Goal: Task Accomplishment & Management: Use online tool/utility

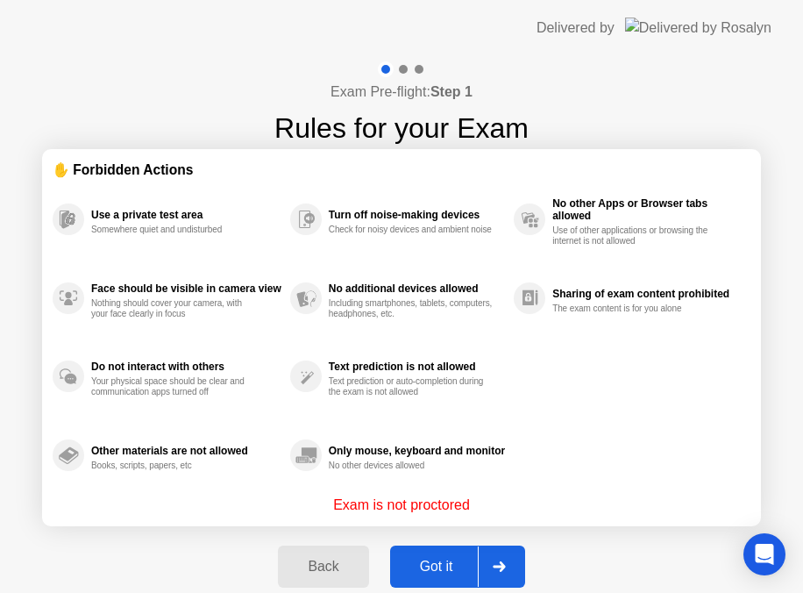
click at [438, 561] on div "Got it" at bounding box center [436, 566] width 82 height 16
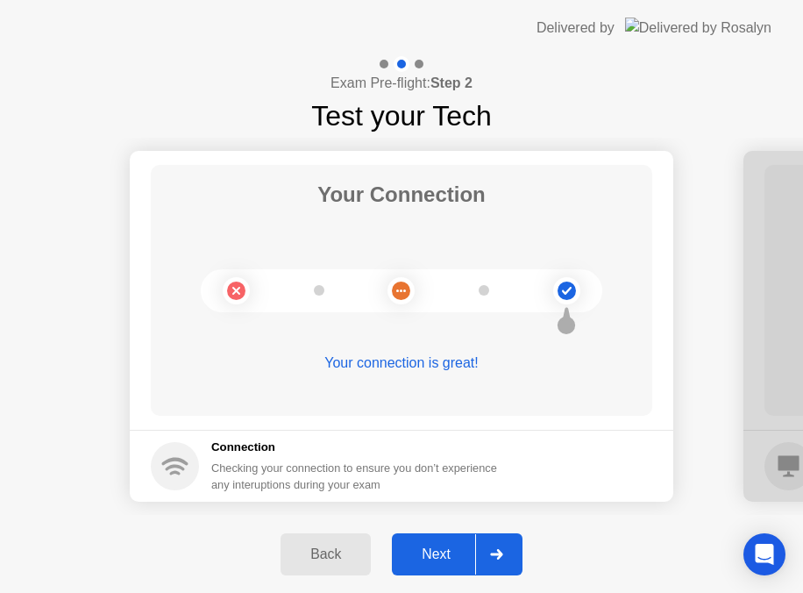
click at [438, 561] on div "Next" at bounding box center [436, 554] width 78 height 16
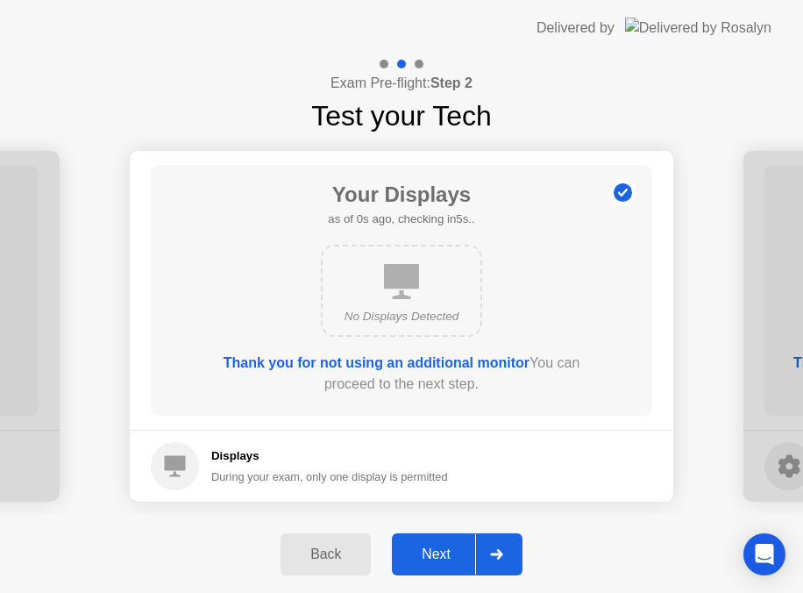
click at [438, 561] on div "Next" at bounding box center [436, 554] width 78 height 16
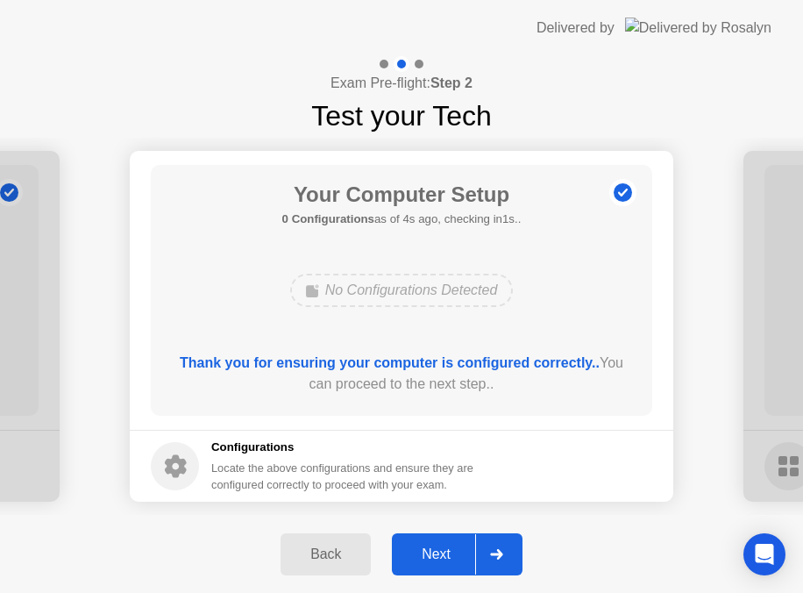
click at [438, 561] on div "Next" at bounding box center [436, 554] width 78 height 16
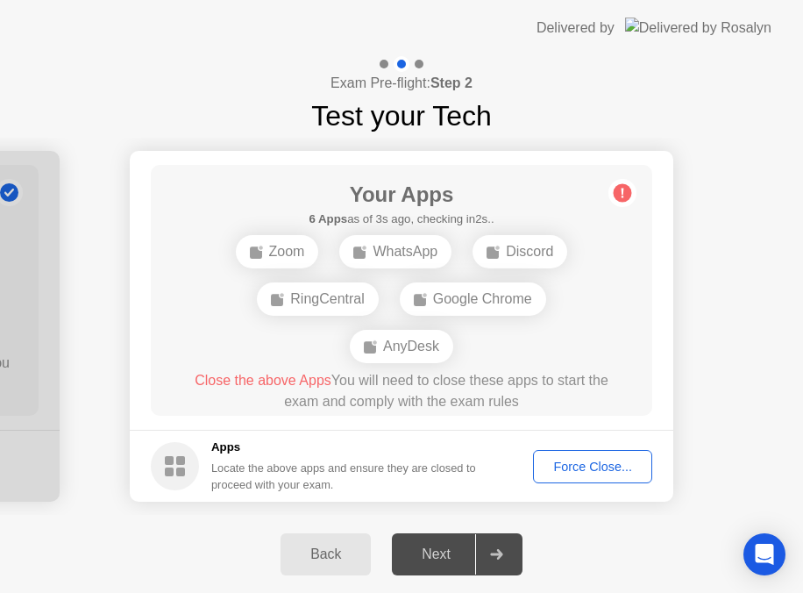
click at [436, 407] on div "Close the above Apps You will need to close these apps to start the exam and co…" at bounding box center [401, 391] width 451 height 42
click at [309, 336] on div "Zoom WhatsApp Discord RingCentral Google Chrome AnyDesk" at bounding box center [402, 299] width 402 height 142
click at [338, 176] on div "Your Apps Searching for disallowed apps... Zoom WhatsApp Discord RingCentral Go…" at bounding box center [401, 290] width 501 height 251
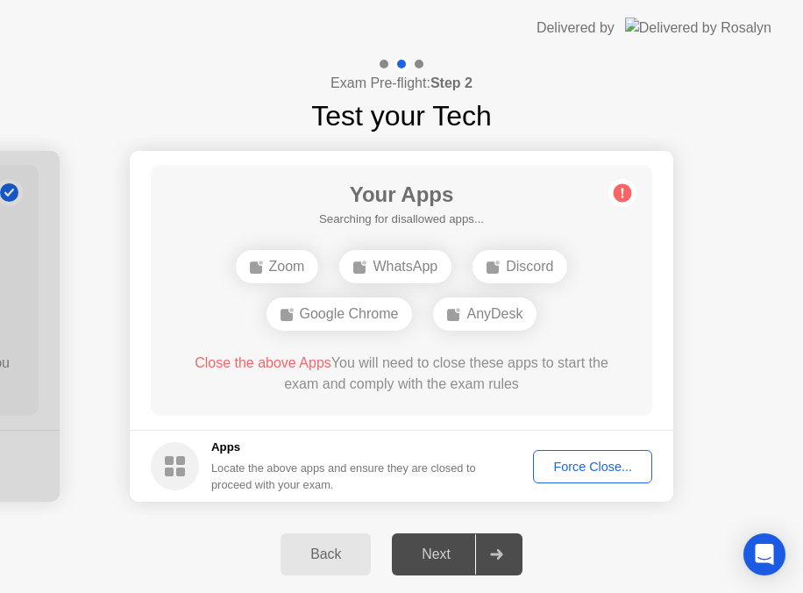
click at [579, 459] on div "Force Close..." at bounding box center [592, 466] width 107 height 14
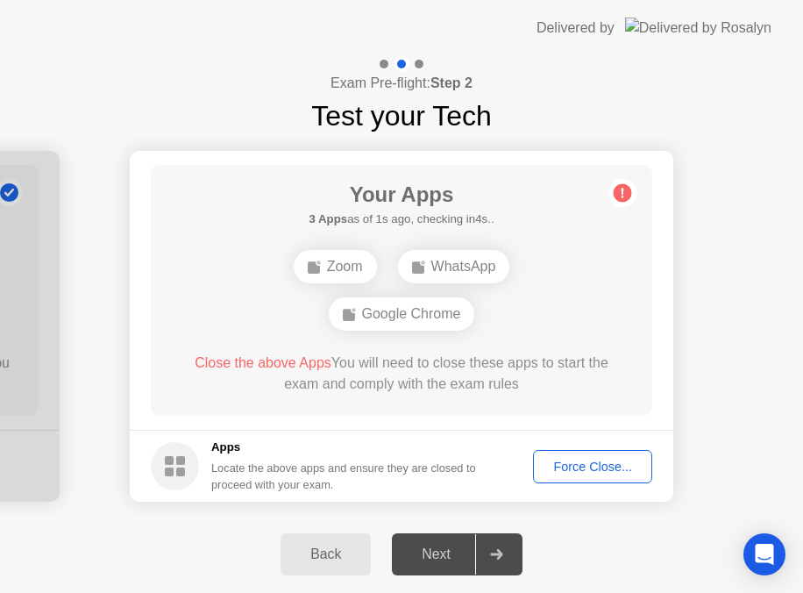
click at [566, 477] on button "Force Close..." at bounding box center [592, 466] width 119 height 33
click at [572, 466] on div "Force Close..." at bounding box center [592, 466] width 107 height 14
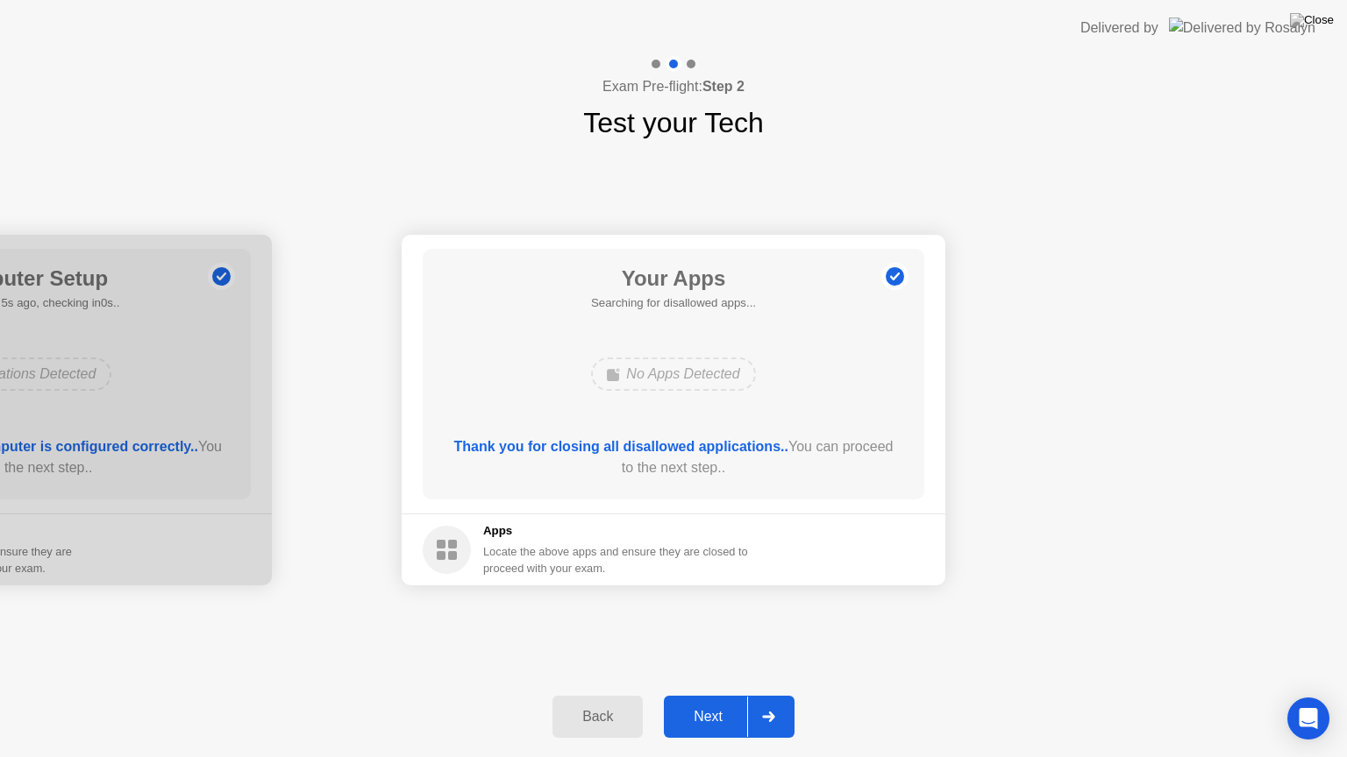
click at [707, 695] on div "Next" at bounding box center [708, 717] width 78 height 16
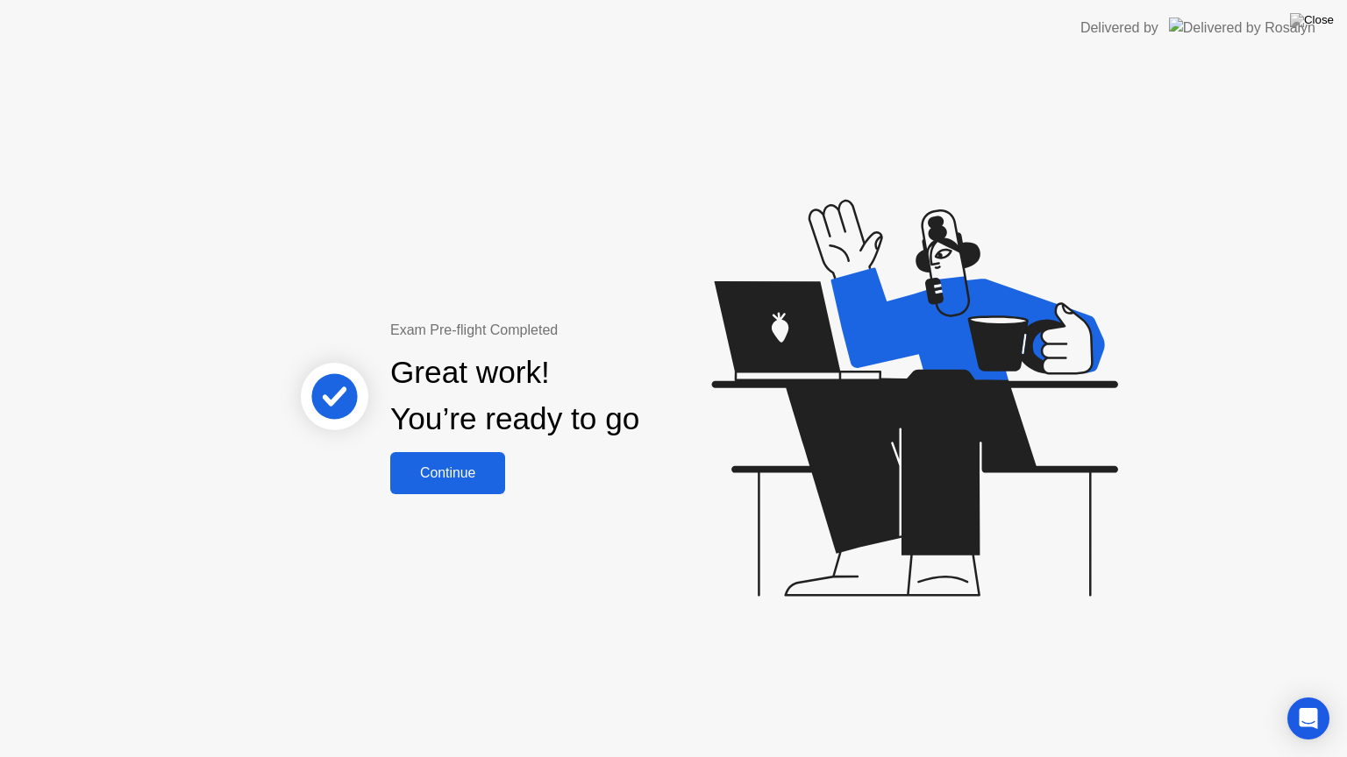
click at [477, 461] on button "Continue" at bounding box center [447, 473] width 115 height 42
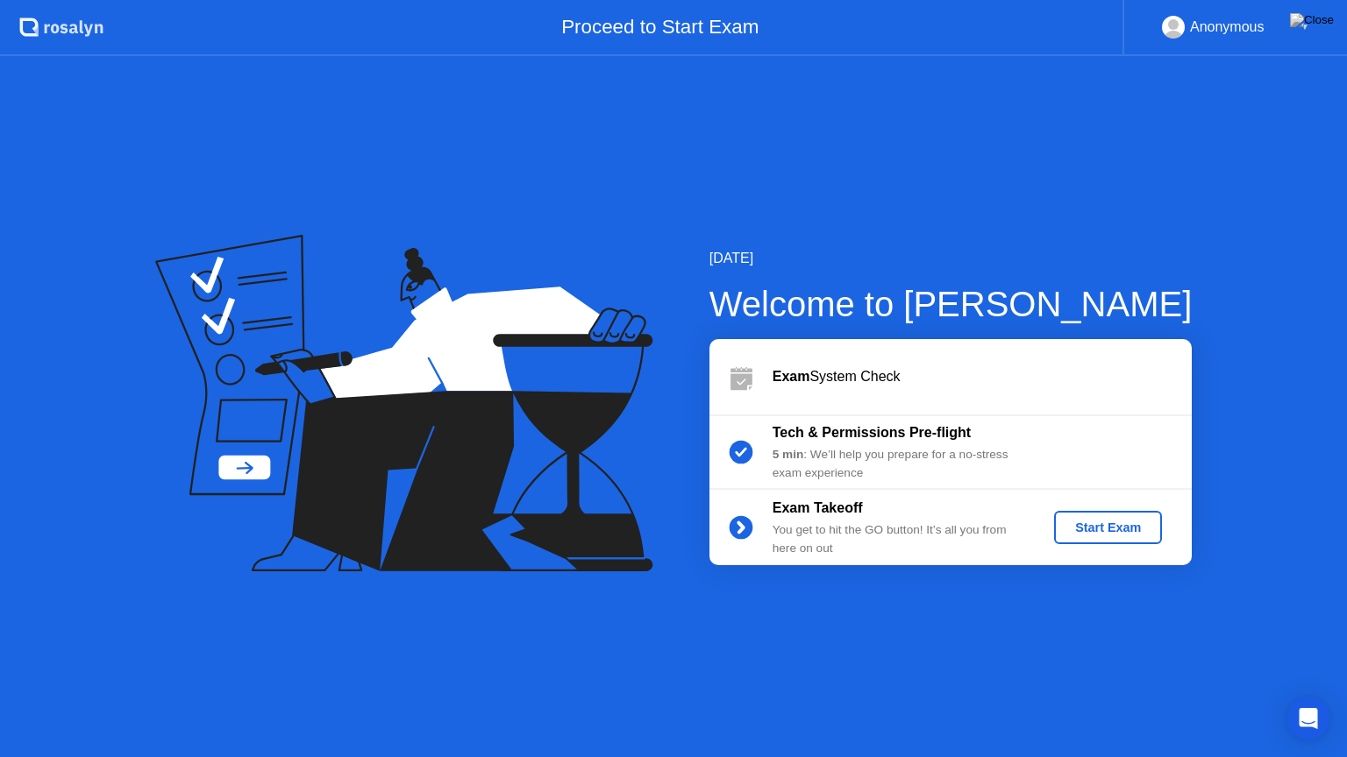
click at [1105, 531] on div "Start Exam" at bounding box center [1108, 528] width 94 height 14
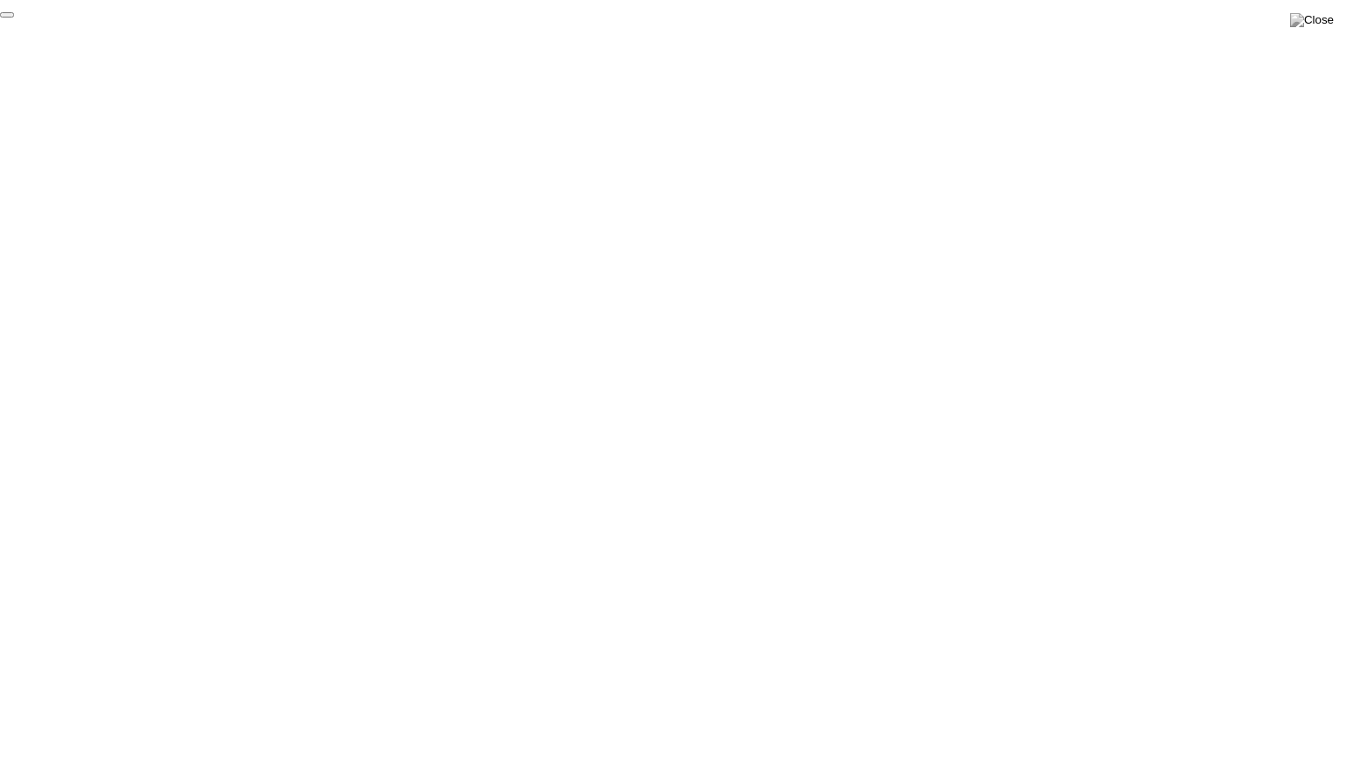
click div "End Proctoring Session"
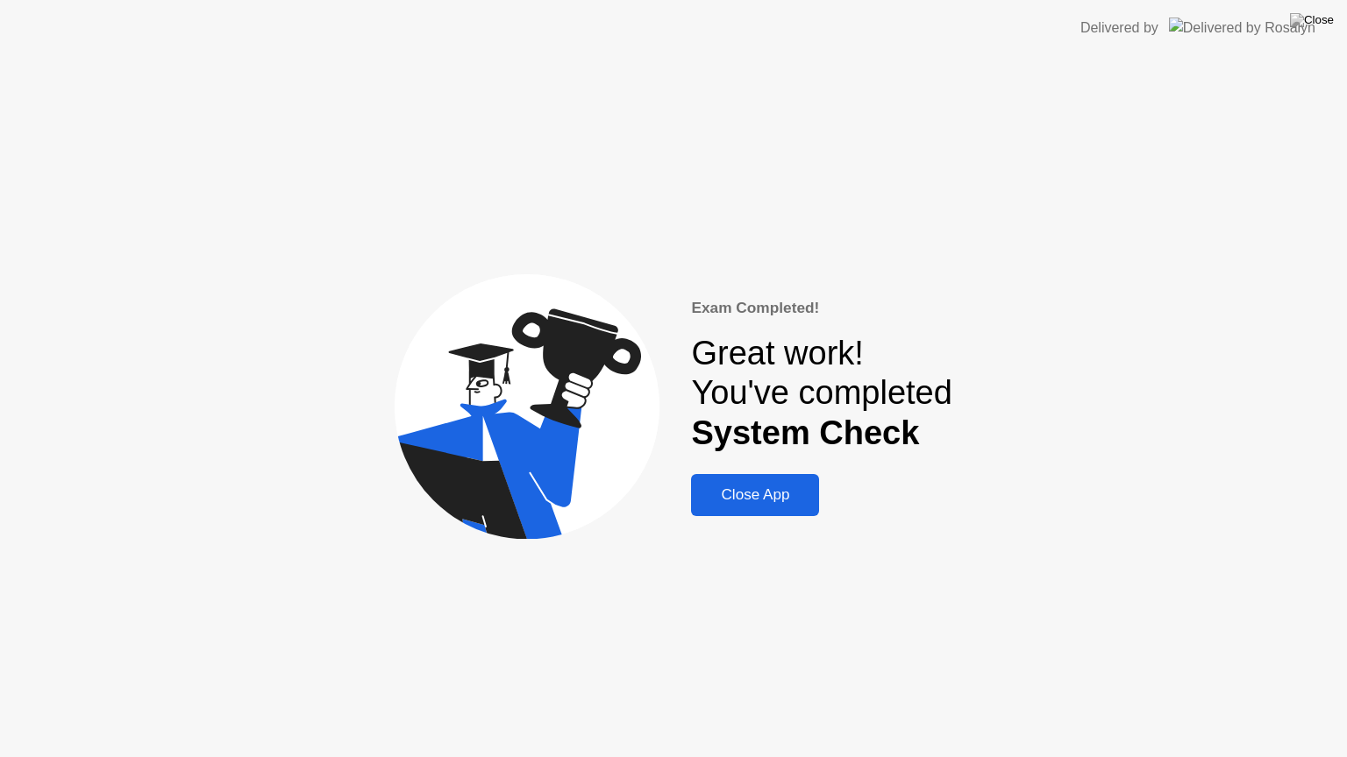
click at [757, 497] on div "Close App" at bounding box center [754, 496] width 117 height 18
